Goal: Book appointment/travel/reservation

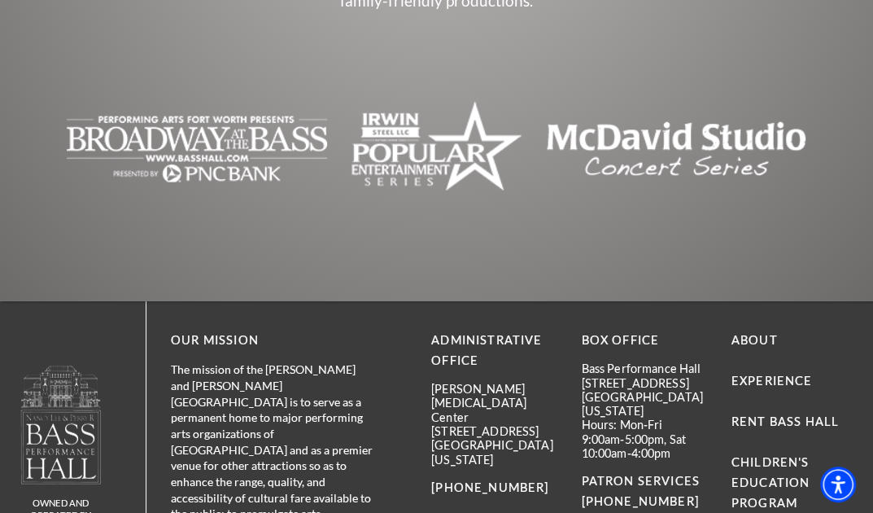
scroll to position [6456, 0]
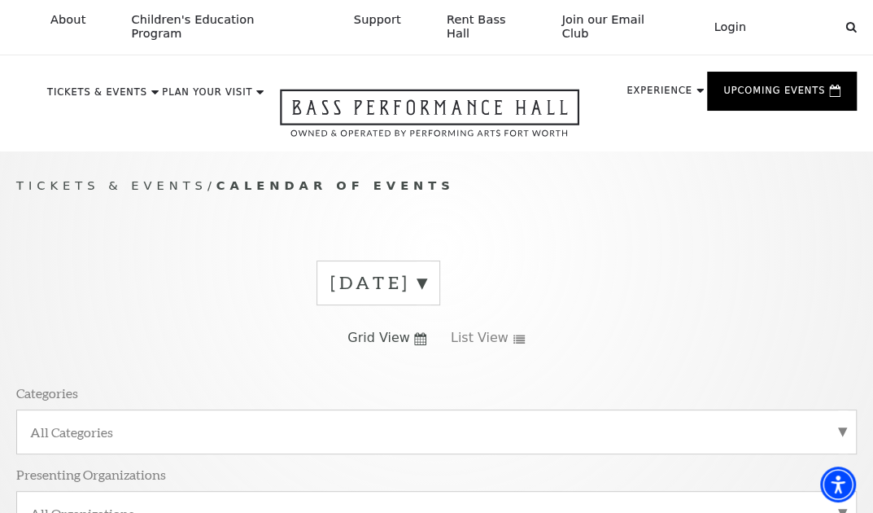
click at [426, 270] on label "[DATE]" at bounding box center [378, 282] width 96 height 25
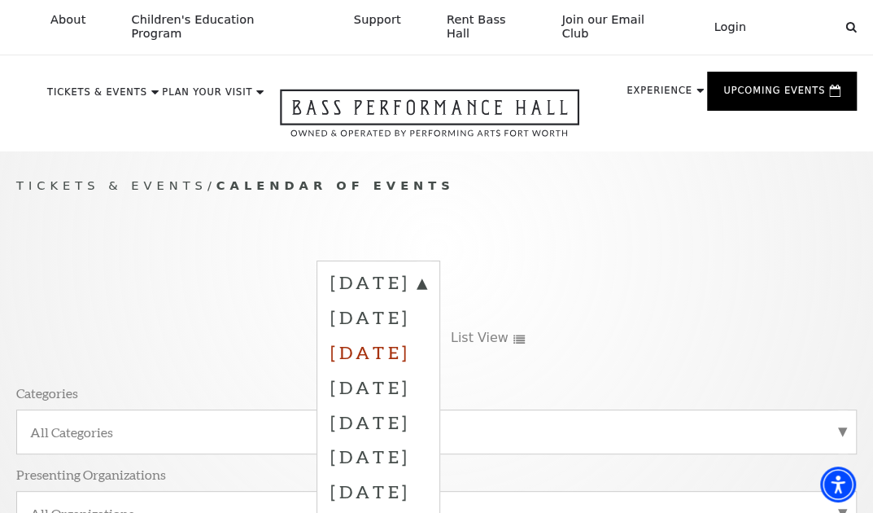
click at [404, 335] on label "December 2025" at bounding box center [378, 351] width 96 height 35
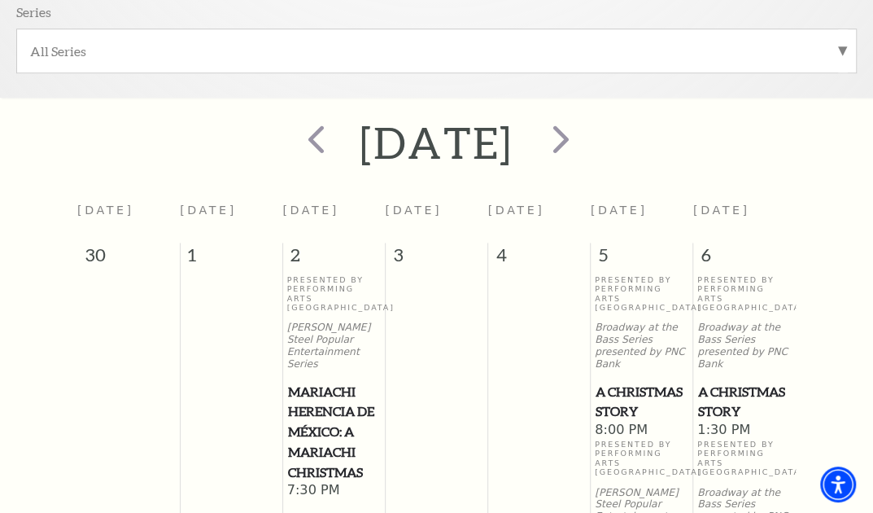
scroll to position [706, 0]
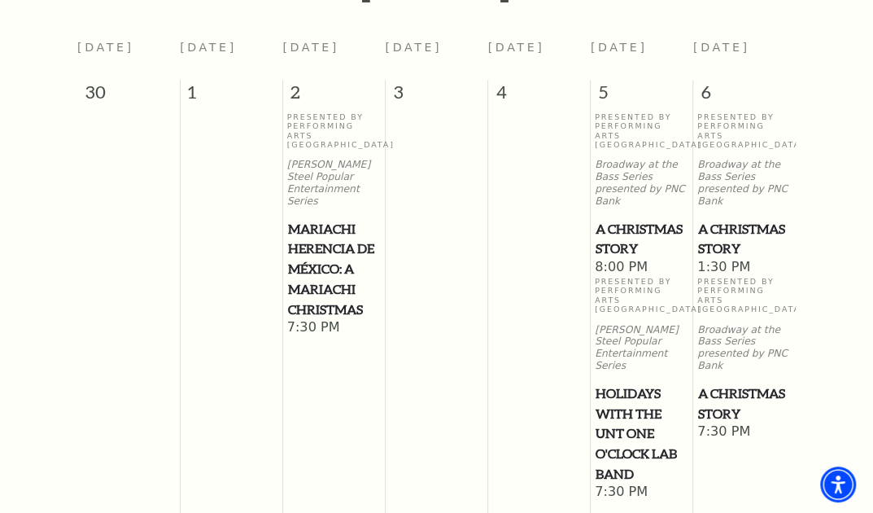
click at [740, 219] on span "A Christmas Story" at bounding box center [744, 239] width 93 height 40
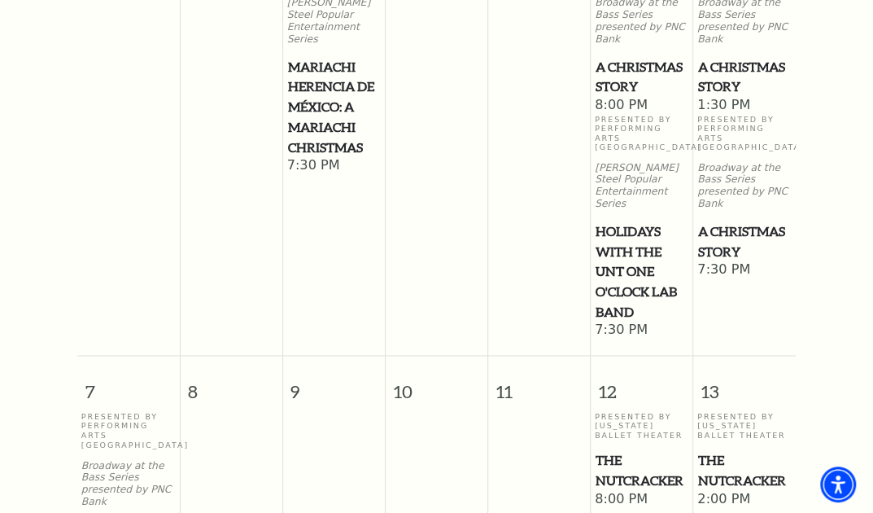
scroll to position [1032, 0]
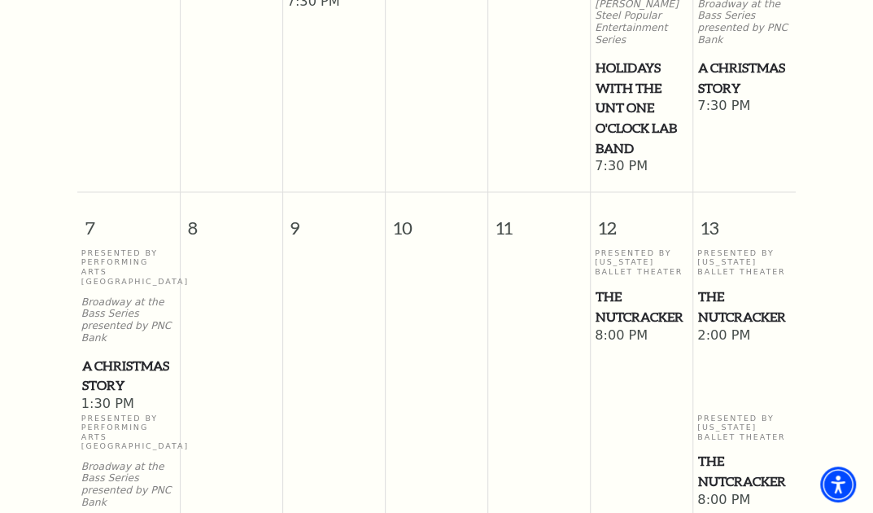
click at [111, 355] on span "A Christmas Story" at bounding box center [128, 375] width 93 height 40
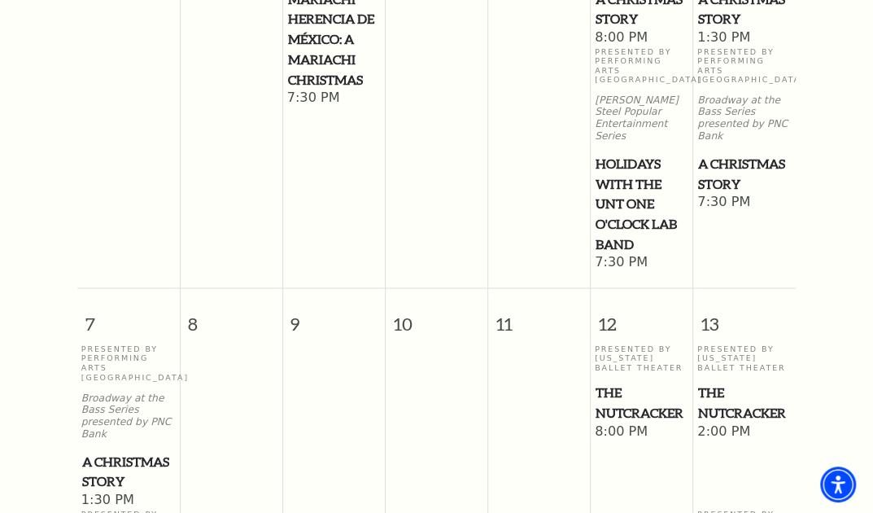
scroll to position [788, 0]
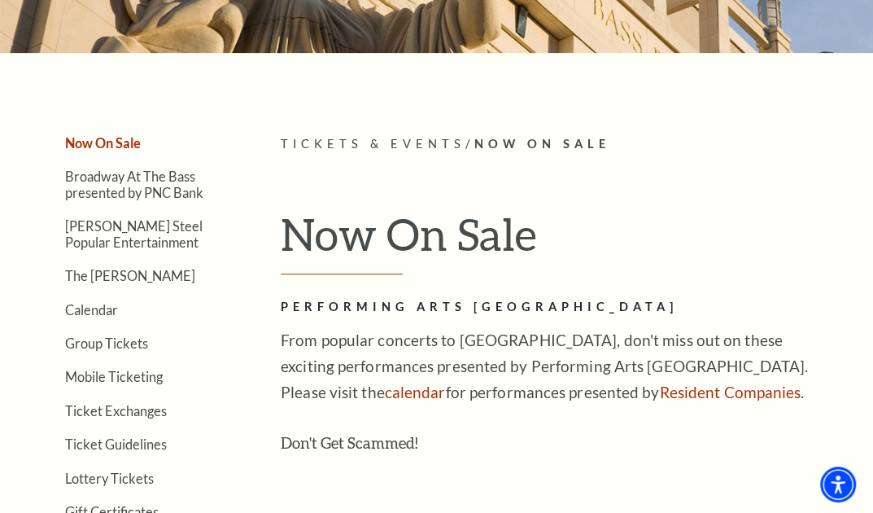
scroll to position [244, 0]
click at [87, 312] on link "Calendar" at bounding box center [91, 308] width 53 height 15
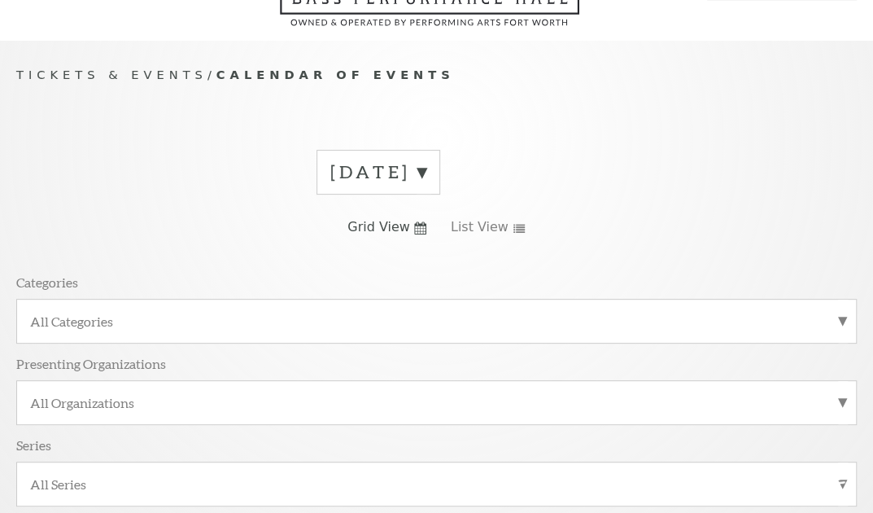
scroll to position [137, 0]
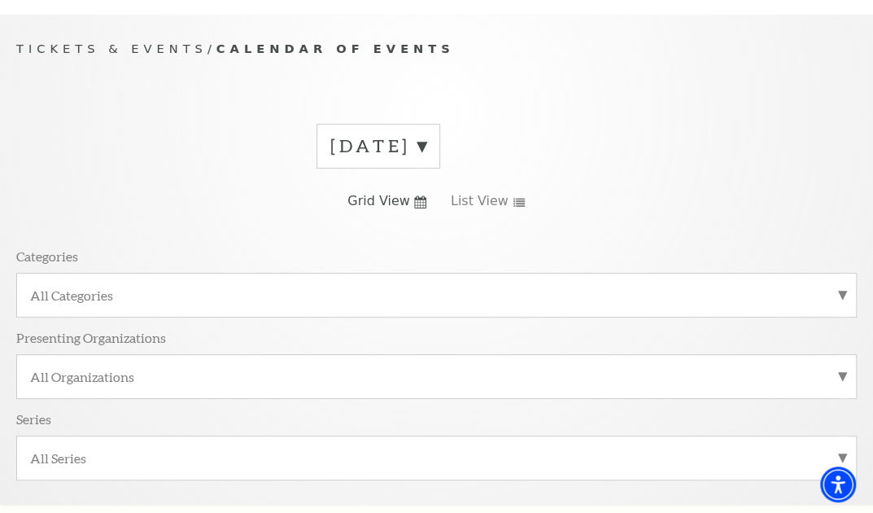
click at [426, 133] on label "October 2025" at bounding box center [378, 145] width 96 height 25
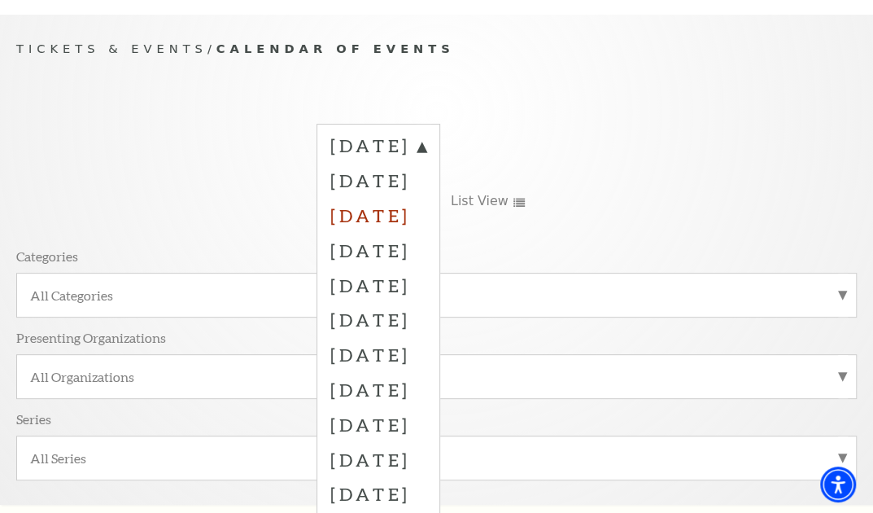
click at [407, 199] on label "December 2025" at bounding box center [378, 215] width 96 height 35
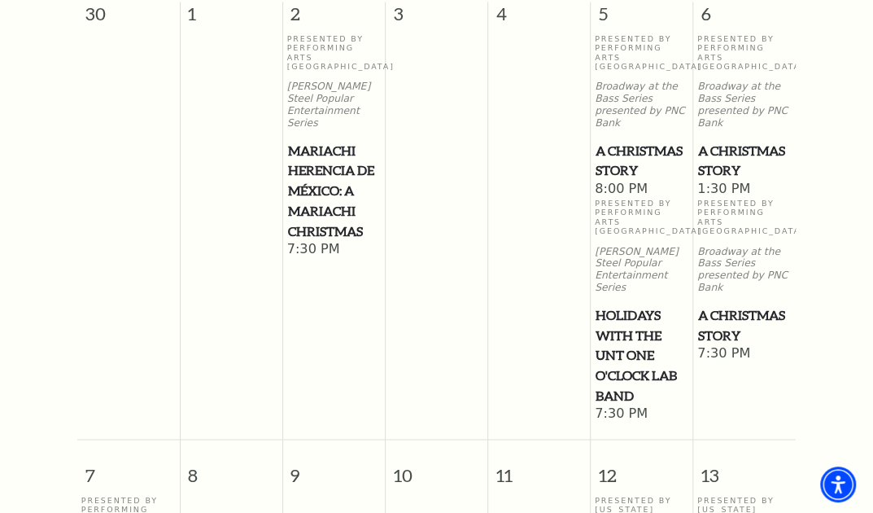
scroll to position [788, 0]
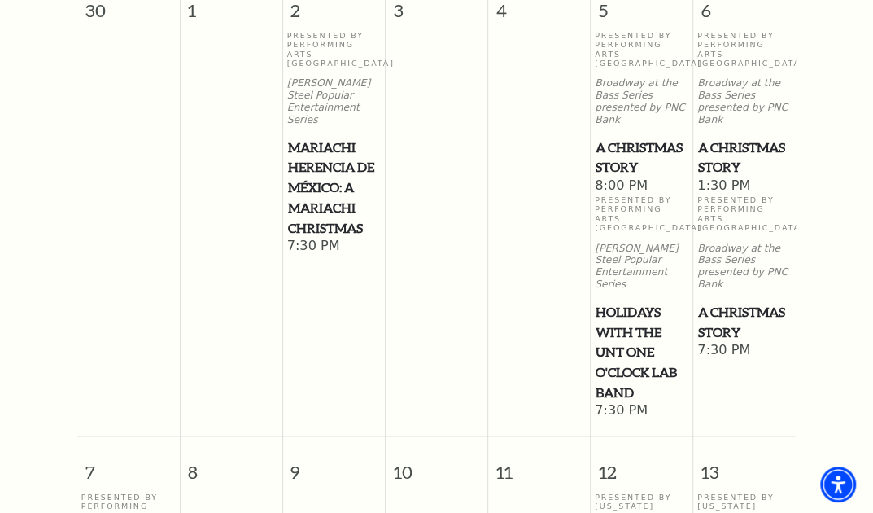
click at [740, 137] on span "A Christmas Story" at bounding box center [744, 157] width 93 height 40
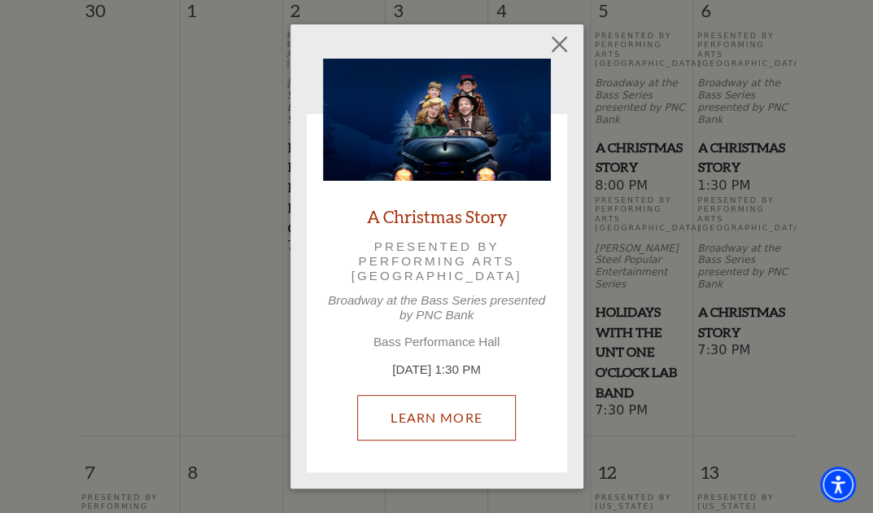
click at [425, 421] on link "Learn More" at bounding box center [436, 418] width 159 height 46
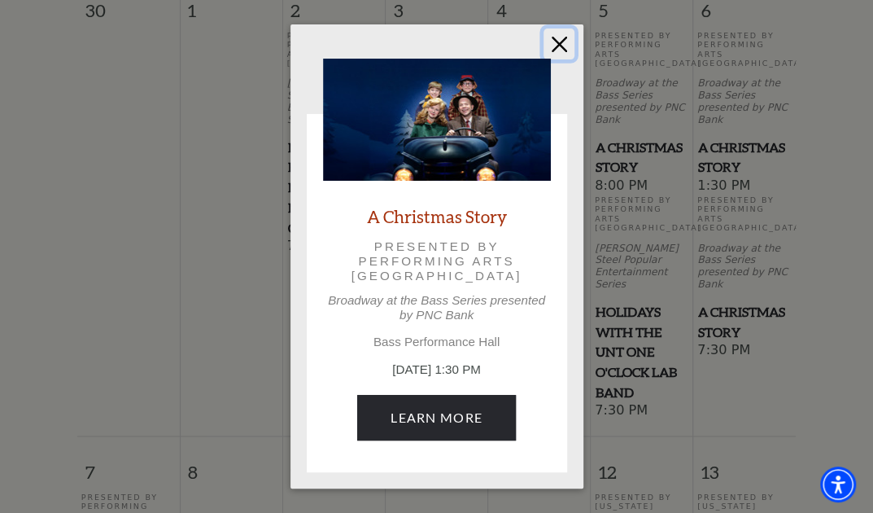
click at [561, 41] on button "Close" at bounding box center [558, 43] width 31 height 31
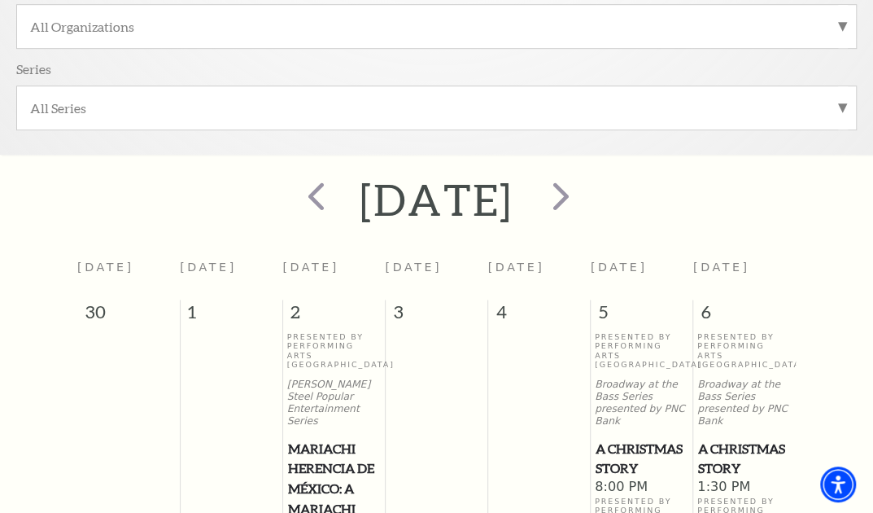
scroll to position [462, 0]
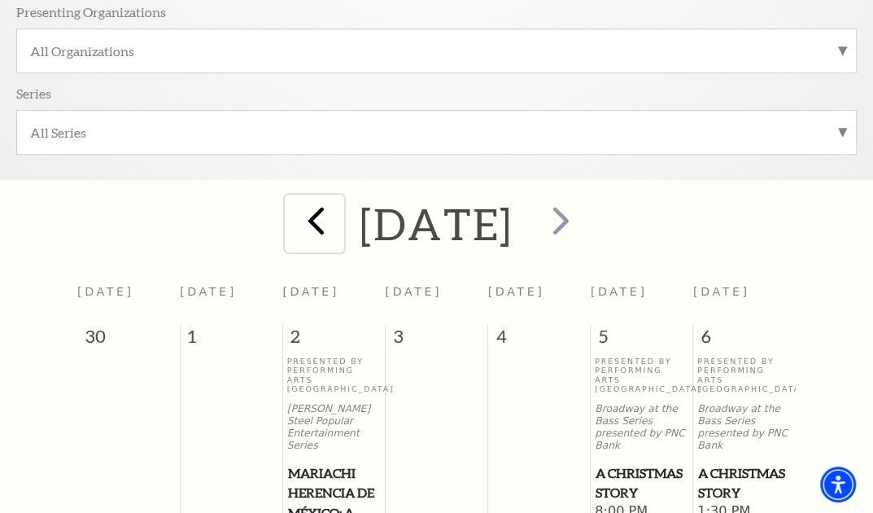
click at [293, 211] on span "prev" at bounding box center [316, 220] width 46 height 46
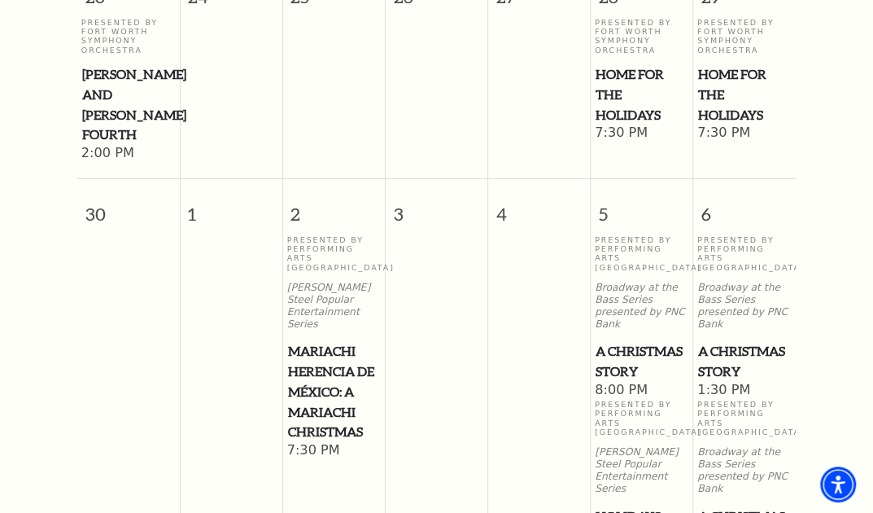
scroll to position [2171, 0]
